Goal: Use online tool/utility: Utilize a website feature to perform a specific function

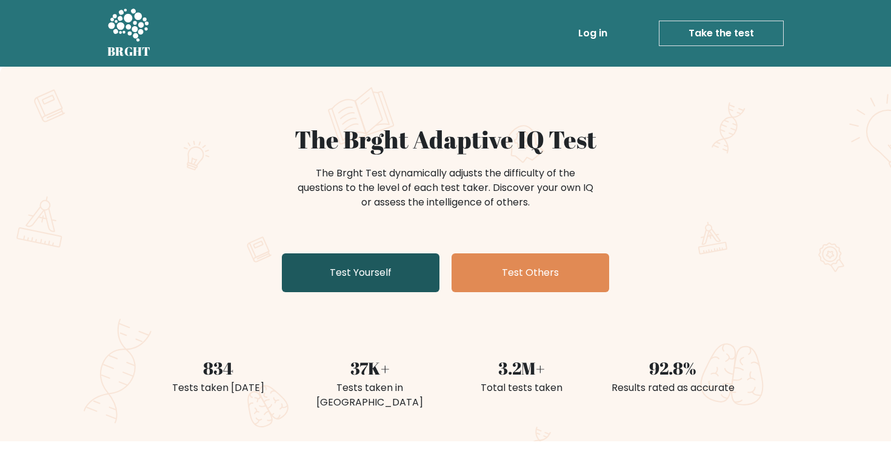
click at [349, 255] on link "Test Yourself" at bounding box center [361, 272] width 158 height 39
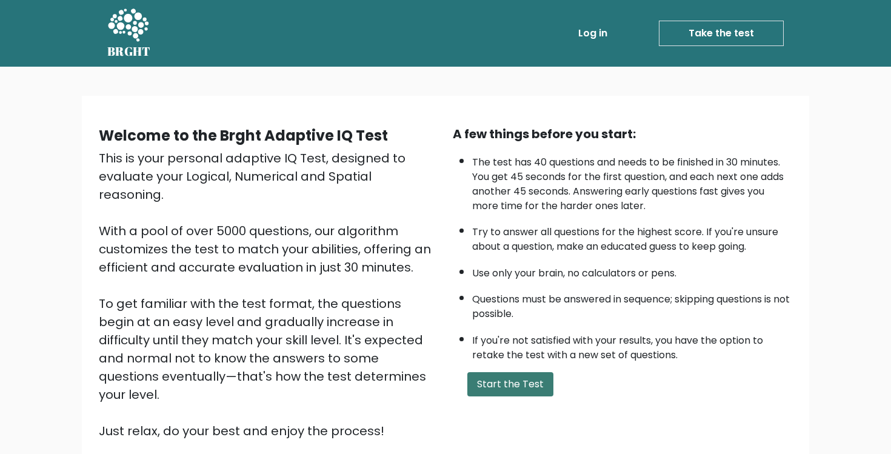
click at [475, 389] on button "Start the Test" at bounding box center [510, 384] width 86 height 24
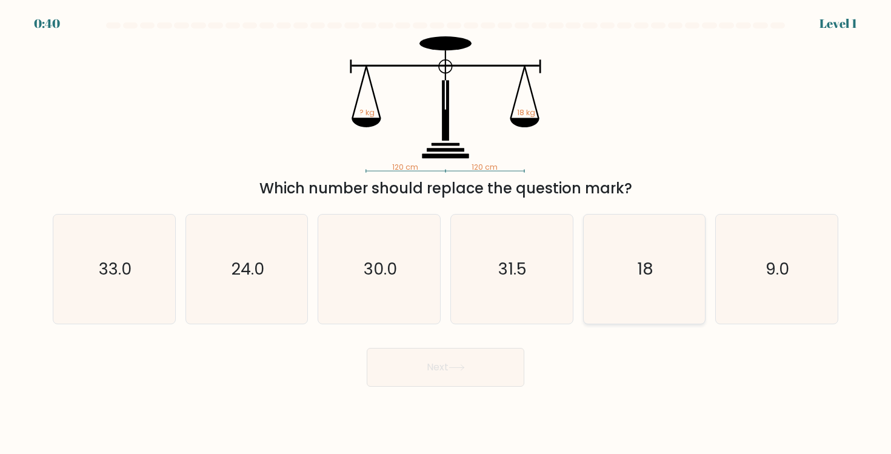
click at [606, 293] on icon "18" at bounding box center [644, 269] width 109 height 109
click at [446, 233] on input "e. 18" at bounding box center [446, 230] width 1 height 6
radio input "true"
click at [459, 363] on button "Next" at bounding box center [446, 367] width 158 height 39
